Goal: Check status

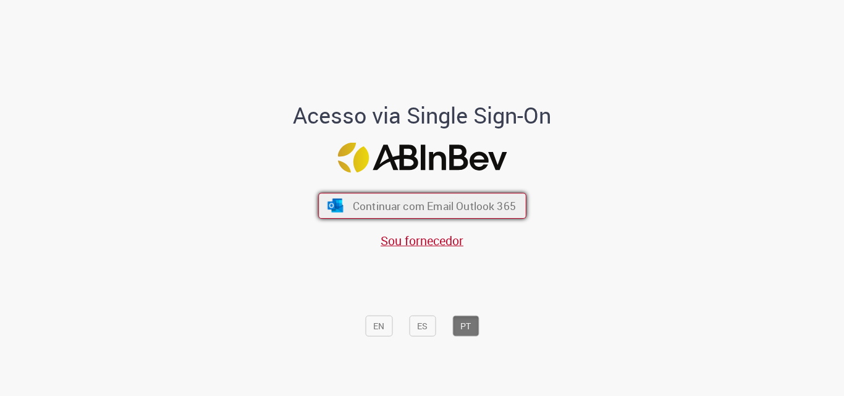
click at [416, 201] on span "Continuar com Email Outlook 365" at bounding box center [433, 206] width 163 height 14
click at [420, 210] on span "Continuar com Email Outlook 365" at bounding box center [433, 206] width 163 height 14
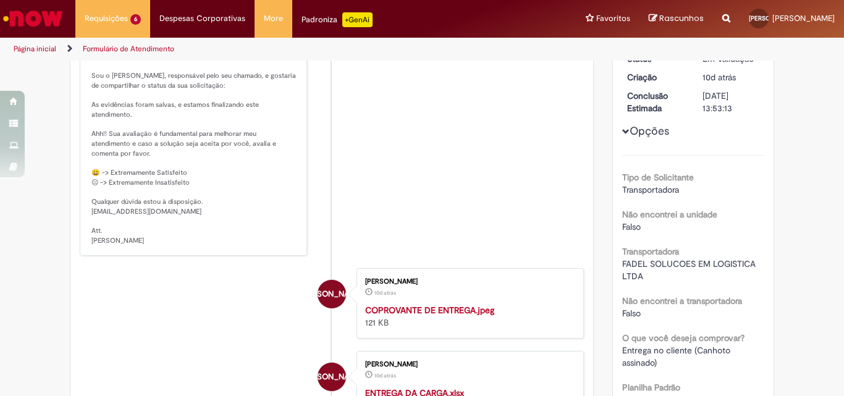
scroll to position [9, 0]
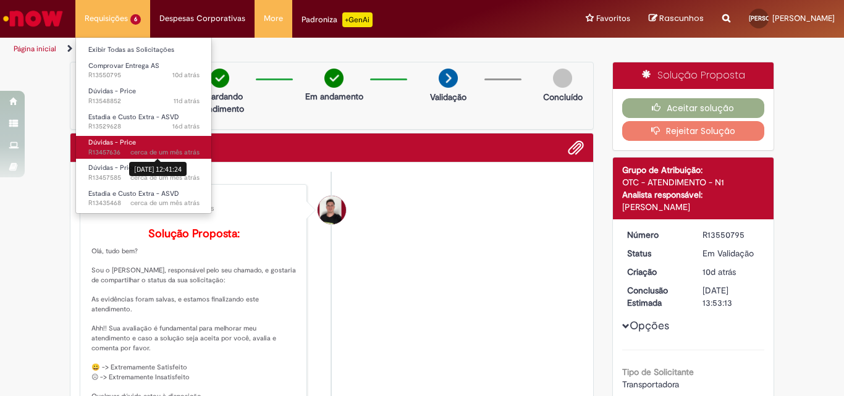
click at [161, 149] on span "cerca de um mês atrás" at bounding box center [164, 152] width 69 height 9
click at [111, 148] on span "cerca de um mês atrás cerca de um mês atrás [DATE] 12:41:24 R13457636" at bounding box center [143, 153] width 111 height 10
click at [114, 142] on span "Dúvidas - Price" at bounding box center [112, 142] width 48 height 9
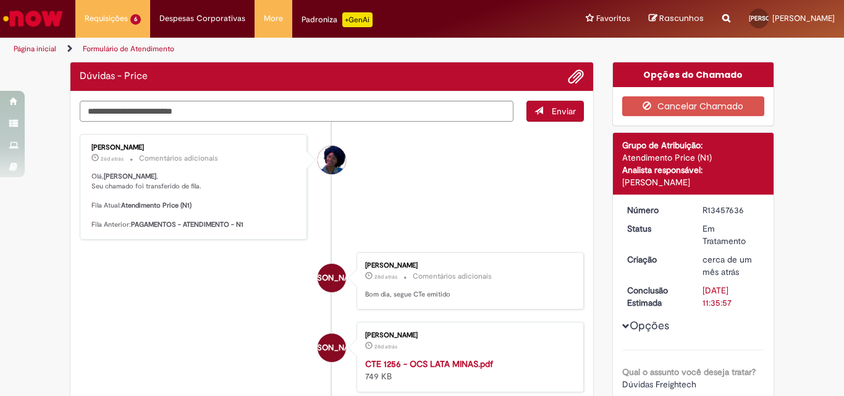
click at [470, 134] on li "[PERSON_NAME] 26d atrás 26 dias atrás Comentários adicionais [PERSON_NAME] , Se…" at bounding box center [332, 187] width 504 height 106
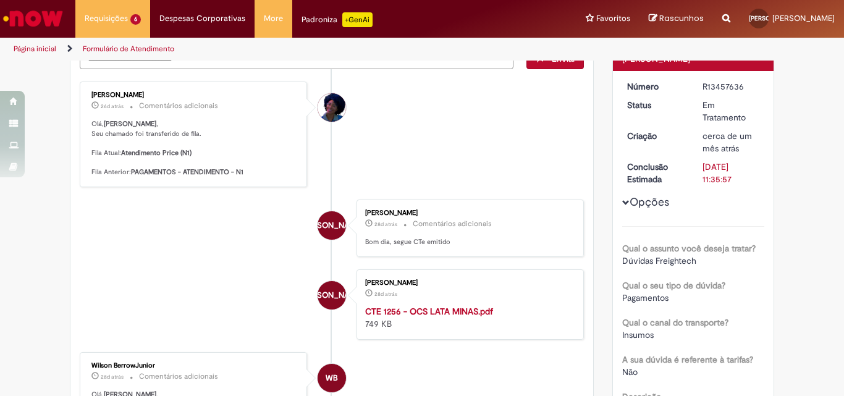
scroll to position [62, 0]
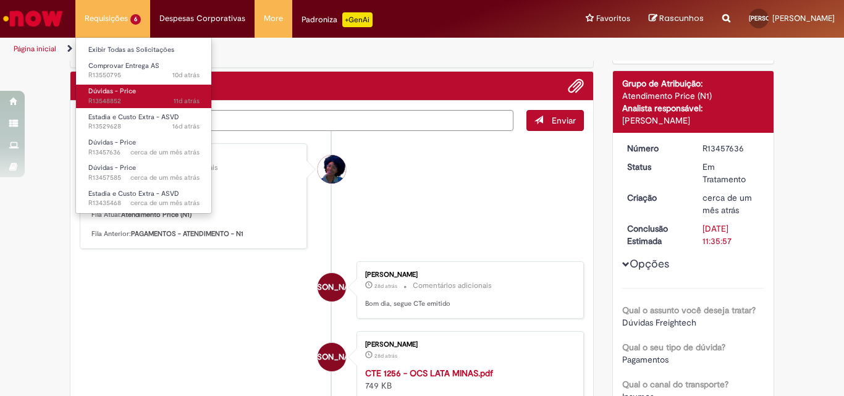
click at [119, 98] on span "11d atrás 11 dias atrás R13548852" at bounding box center [143, 101] width 111 height 10
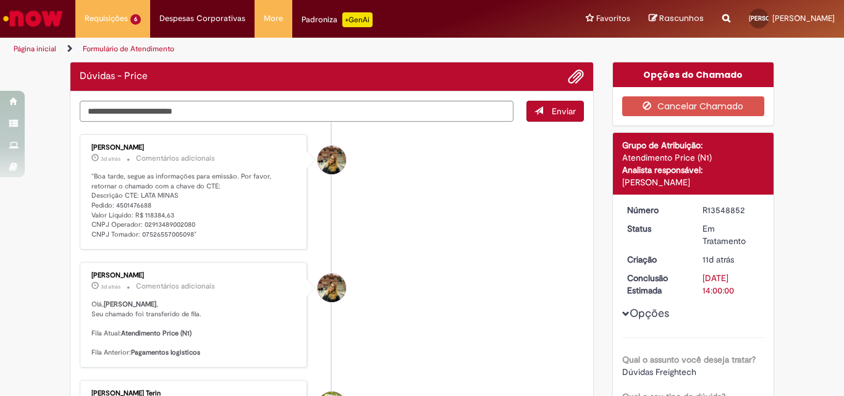
click at [481, 190] on li "[PERSON_NAME] 3d atrás 3 dias atrás Comentários adicionais "Boa tarde, segue as…" at bounding box center [332, 192] width 504 height 116
